Goal: Answer question/provide support: Answer question/provide support

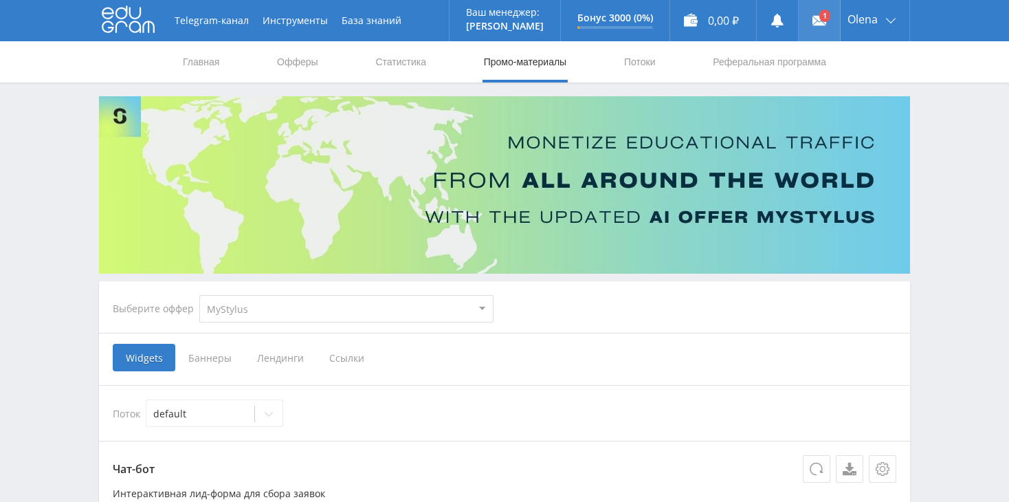
click at [826, 19] on link at bounding box center [819, 20] width 41 height 41
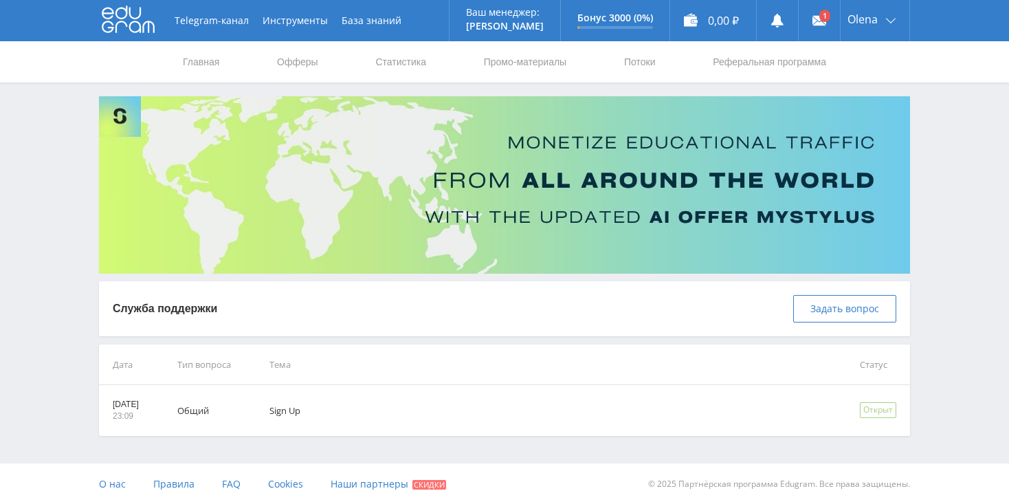
scroll to position [2, 0]
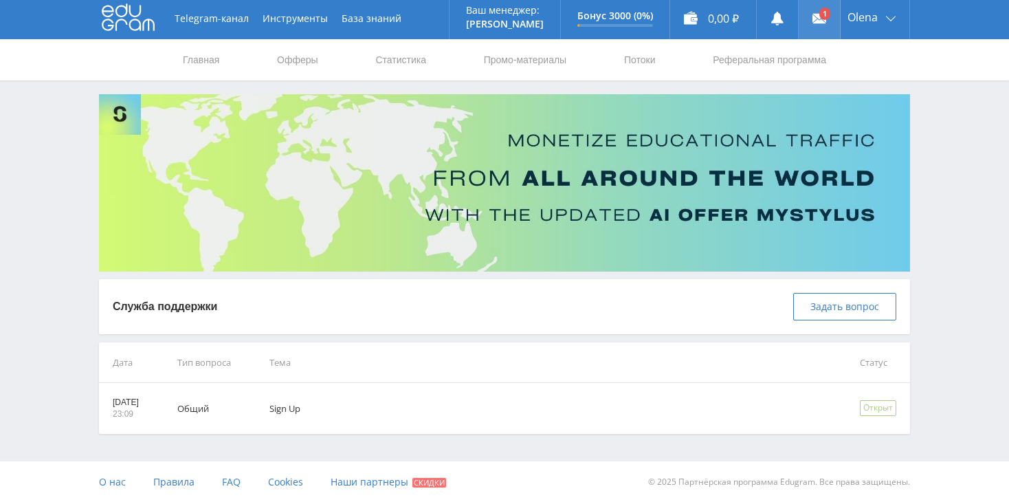
click at [821, 21] on use at bounding box center [820, 19] width 14 height 10
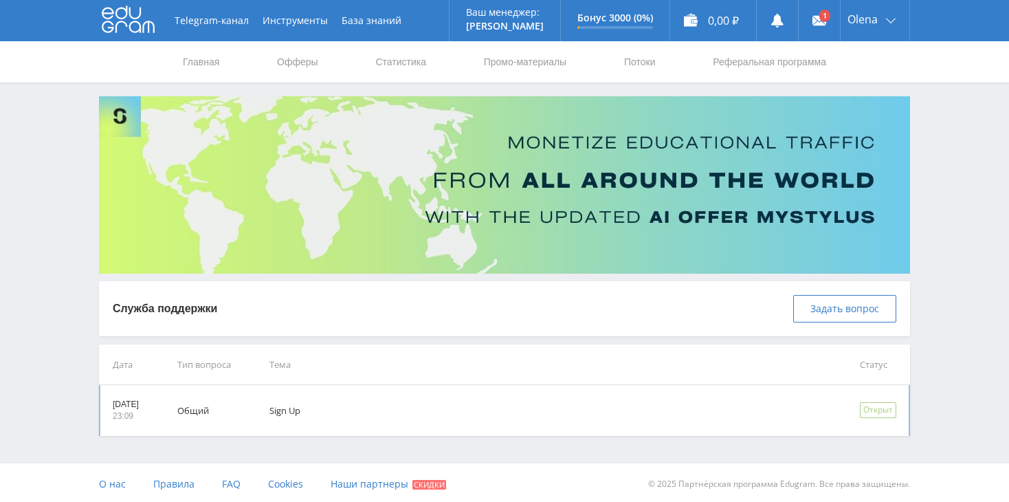
click at [291, 413] on td "Sign Up" at bounding box center [545, 410] width 591 height 51
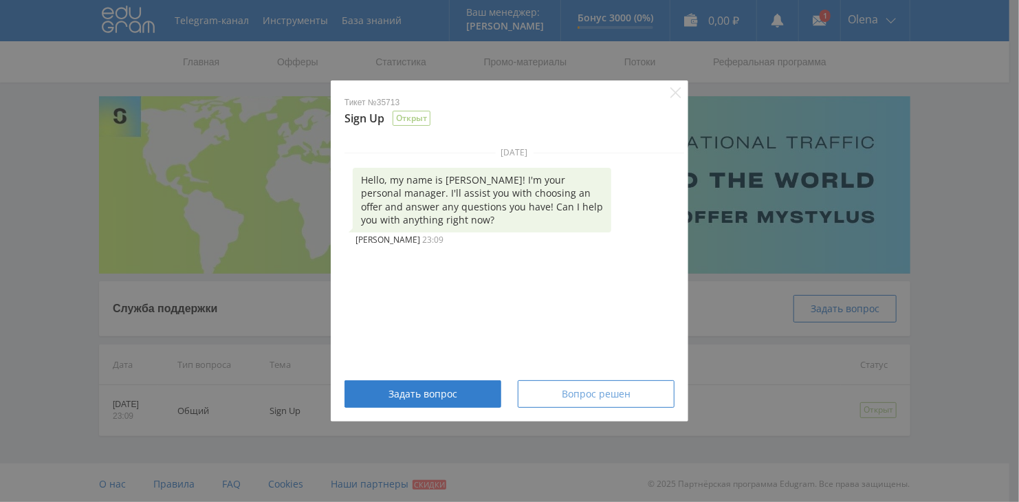
click at [586, 393] on span "Вопрос решен" at bounding box center [596, 393] width 69 height 11
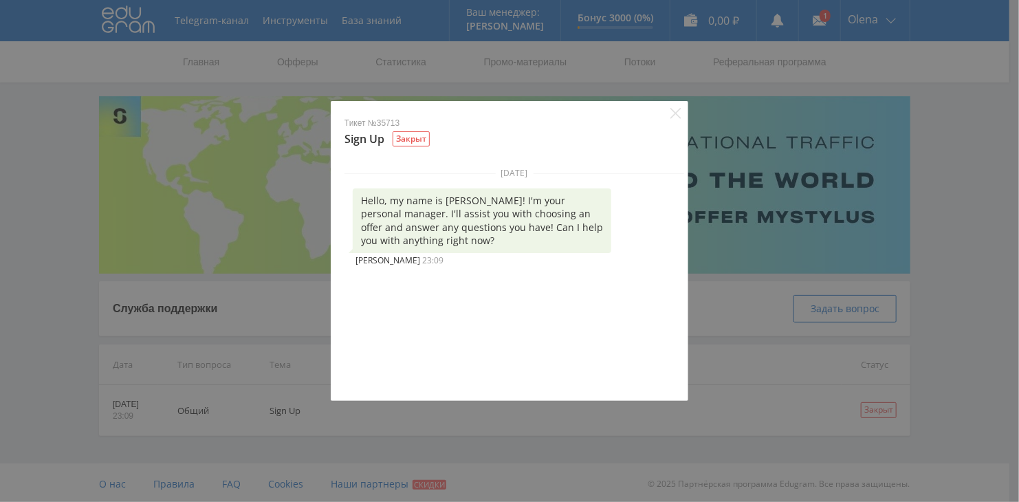
click at [676, 113] on icon "Close" at bounding box center [675, 113] width 10 height 10
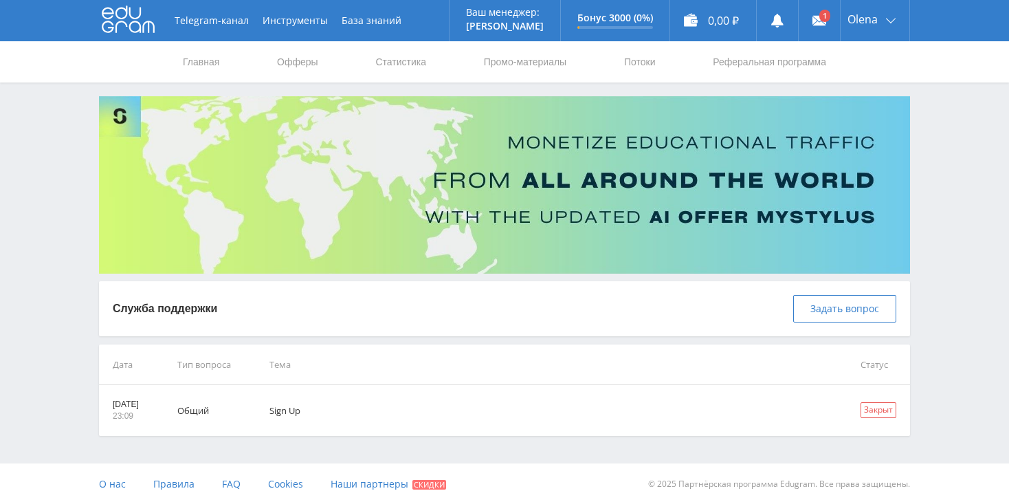
click at [925, 156] on div "Telegram-канал Инструменты База знаний Ваш менеджер: [PERSON_NAME] Online @edug…" at bounding box center [504, 252] width 1009 height 505
